Goal: Information Seeking & Learning: Learn about a topic

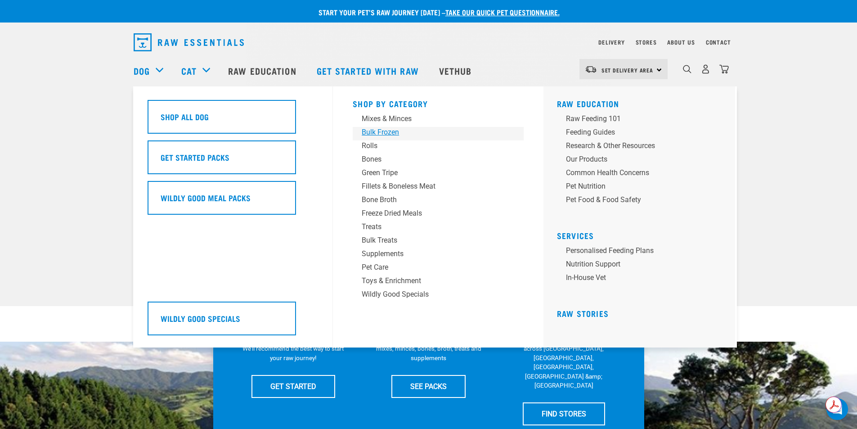
click at [380, 131] on div "Bulk Frozen" at bounding box center [432, 132] width 140 height 11
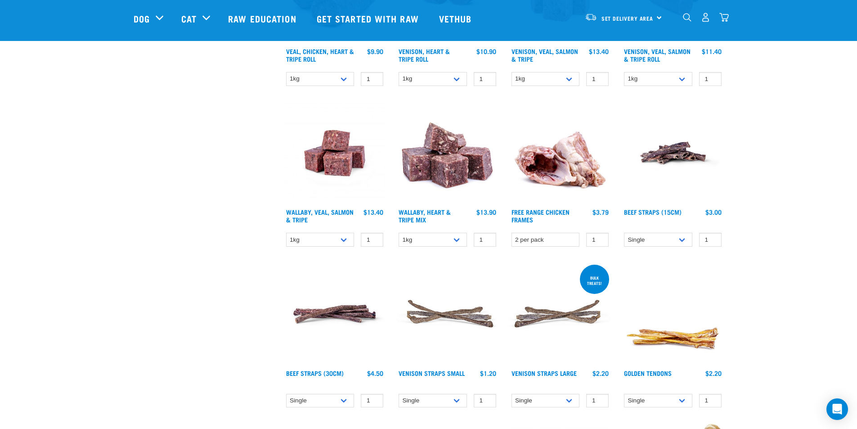
scroll to position [495, 0]
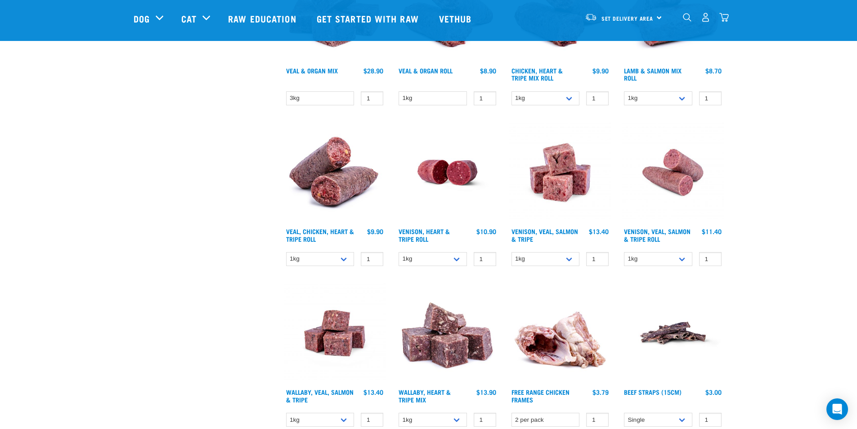
click at [558, 175] on img at bounding box center [560, 172] width 102 height 102
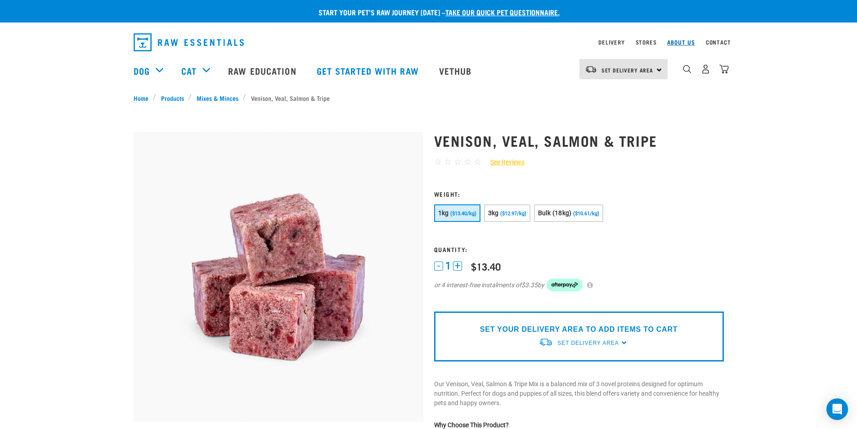
click at [680, 41] on link "About Us" at bounding box center [680, 41] width 27 height 3
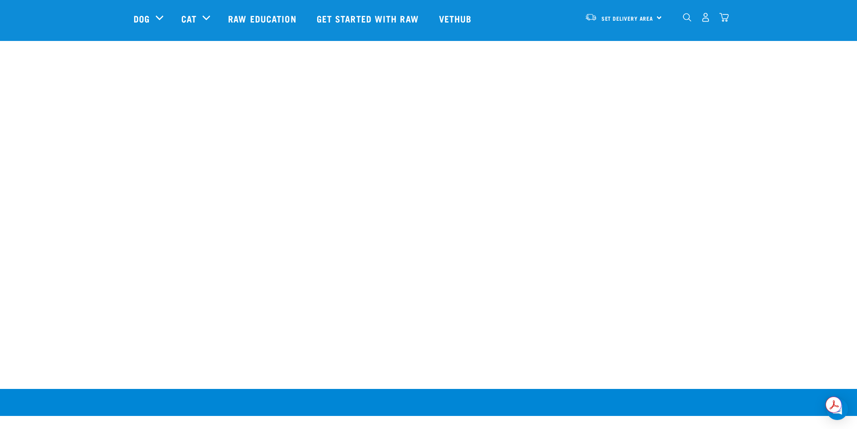
scroll to position [1169, 0]
